Goal: Complete application form

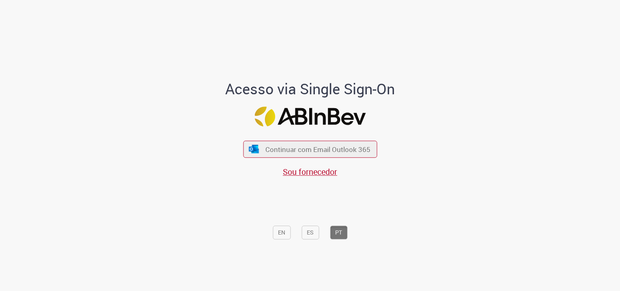
click at [291, 148] on span "Continuar com Email Outlook 365" at bounding box center [317, 148] width 105 height 9
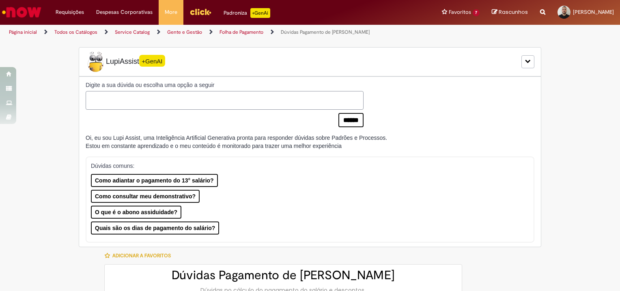
type input "**********"
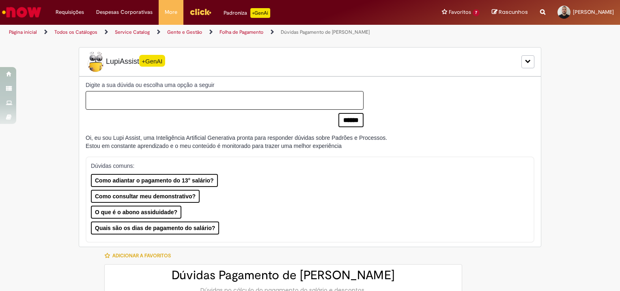
type input "**********"
